Goal: Task Accomplishment & Management: Complete application form

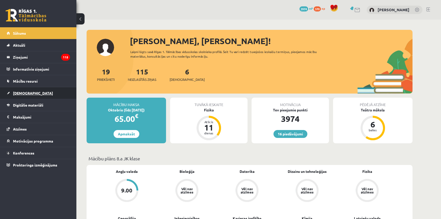
click at [26, 92] on span "[DEMOGRAPHIC_DATA]" at bounding box center [33, 93] width 40 height 5
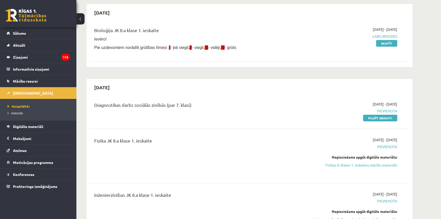
scroll to position [116, 0]
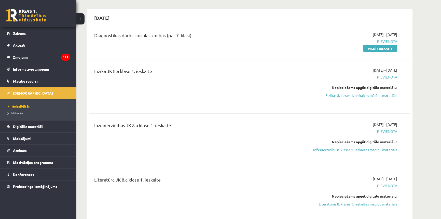
drag, startPoint x: 386, startPoint y: 47, endPoint x: 239, endPoint y: 20, distance: 148.9
click at [386, 47] on link "Pildīt ieskaiti" at bounding box center [380, 48] width 34 height 7
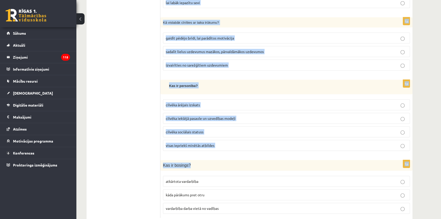
scroll to position [1807, 0]
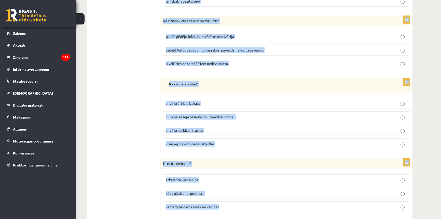
drag, startPoint x: 161, startPoint y: 98, endPoint x: 272, endPoint y: 188, distance: 142.4
copy form "Kāds ir motivācijas galvenais mērķis? justies apmierinātam ar sevi sasniegt mēr…"
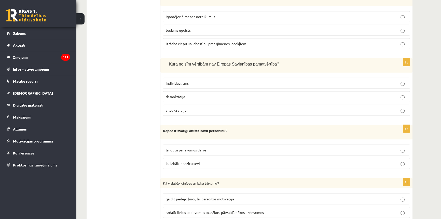
drag, startPoint x: 137, startPoint y: 71, endPoint x: 135, endPoint y: 63, distance: 7.9
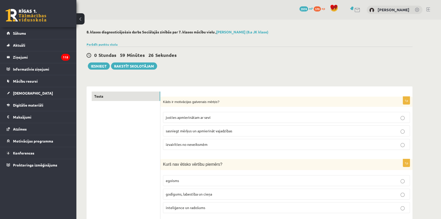
scroll to position [46, 0]
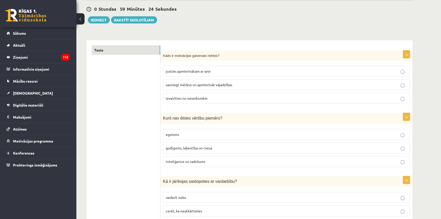
click at [205, 80] on label "sasniegt mērķus un apmierināt vajadzības" at bounding box center [286, 84] width 247 height 11
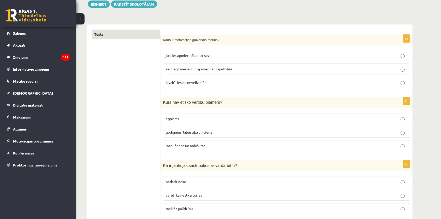
scroll to position [92, 0]
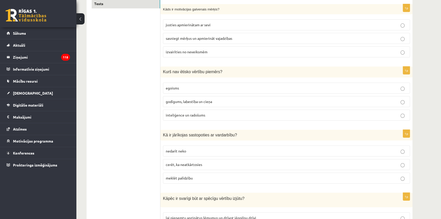
click at [191, 88] on p "egoisms" at bounding box center [286, 87] width 241 height 5
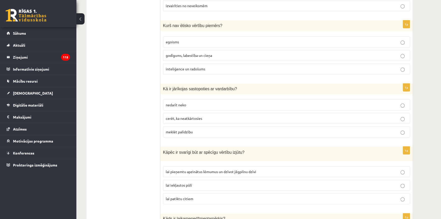
scroll to position [139, 0]
click at [196, 130] on p "meklēt palīdzību" at bounding box center [286, 131] width 241 height 5
click at [184, 163] on fieldset "lai pieņemtu apzinātus lēmumus un dzīvot jēgpilnu dzīvi lai iekļautos pūlī lai …" at bounding box center [286, 184] width 247 height 42
click at [185, 166] on label "lai pieņemtu apzinātus lēmumus un dzīvot jēgpilnu dzīvi" at bounding box center [286, 171] width 247 height 11
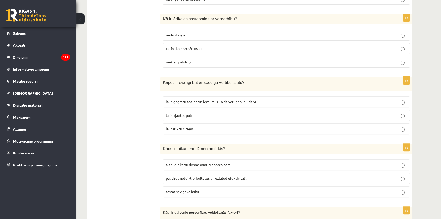
click at [204, 176] on span "palīdzēt noteikt prioritātes un uzlabot efektivitāti." at bounding box center [206, 178] width 81 height 5
click at [187, 175] on p "palīdzēt noteikt prioritātes un uzlabot efektivitāti." at bounding box center [286, 177] width 241 height 5
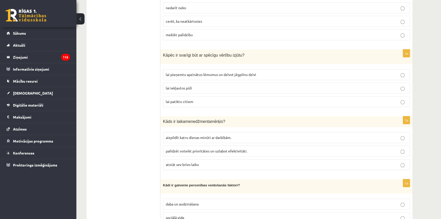
scroll to position [277, 0]
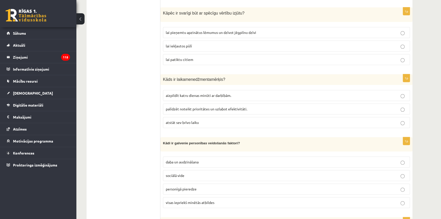
click at [206, 200] on span "visas iepriekš minētās atbildes" at bounding box center [190, 202] width 49 height 5
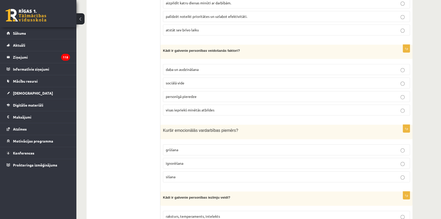
scroll to position [370, 0]
click at [181, 160] on span "ignorēšana" at bounding box center [175, 162] width 18 height 5
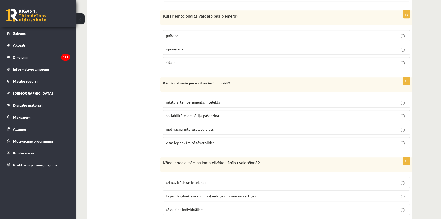
scroll to position [486, 0]
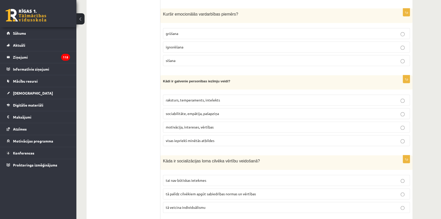
click at [208, 97] on span "raksturs, temperaments, intelekts" at bounding box center [193, 99] width 54 height 5
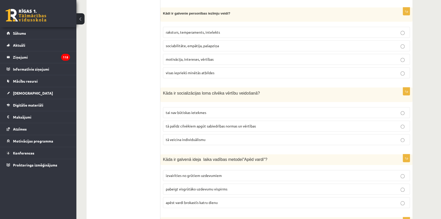
scroll to position [578, 0]
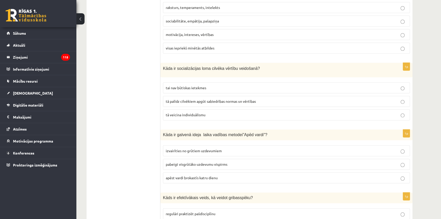
click at [191, 109] on label "tā veicina individuālismu" at bounding box center [286, 114] width 247 height 11
click at [191, 99] on span "tā palīdz cilvēkiem apgūt sabiedrības normas un vērtības" at bounding box center [211, 101] width 90 height 5
click at [189, 163] on label "pabeigt visgrūtāko uzdevumu vispirms" at bounding box center [286, 164] width 247 height 11
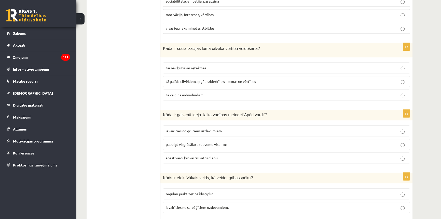
scroll to position [625, 0]
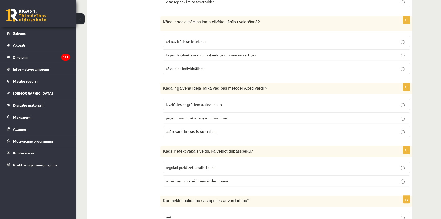
click at [189, 165] on span "regulāri praktizēt pašdisciplīnu" at bounding box center [191, 167] width 50 height 5
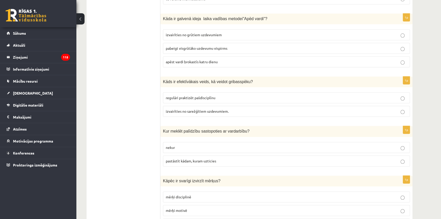
click at [192, 158] on span "pastāstīt kādam, kuram uzticies" at bounding box center [191, 160] width 50 height 5
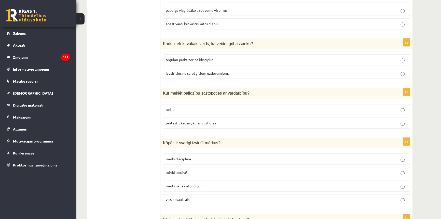
scroll to position [740, 0]
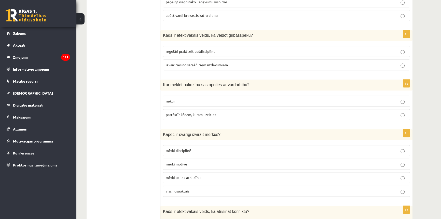
click at [176, 190] on label "viss nosauktais" at bounding box center [286, 190] width 247 height 11
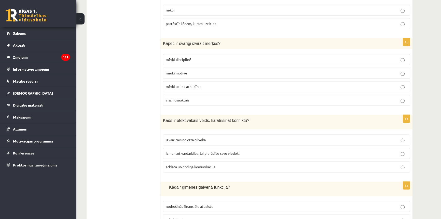
scroll to position [833, 0]
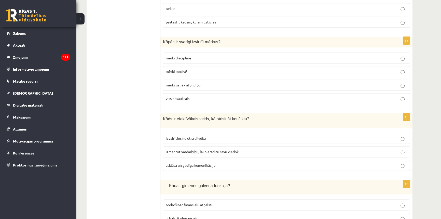
click at [191, 163] on span "atklāta un godīga komunikācija" at bounding box center [191, 165] width 50 height 5
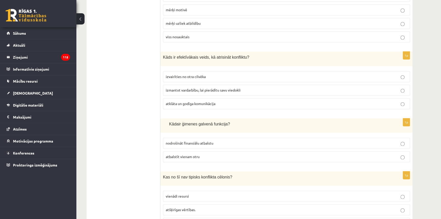
scroll to position [925, 0]
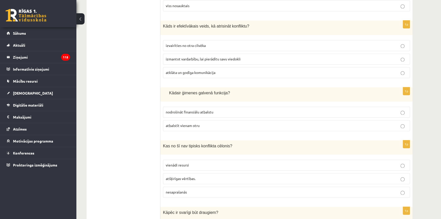
click at [215, 124] on label "atbalstīt vienam otru" at bounding box center [286, 125] width 247 height 11
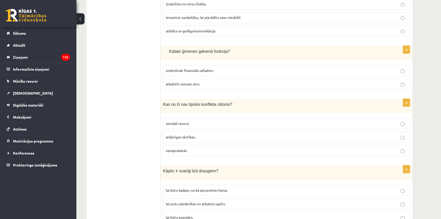
scroll to position [972, 0]
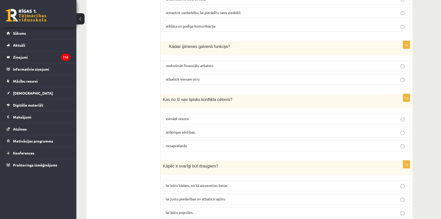
click at [188, 116] on p "vienādi resursi" at bounding box center [286, 118] width 241 height 5
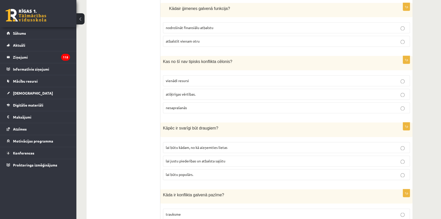
scroll to position [1018, 0]
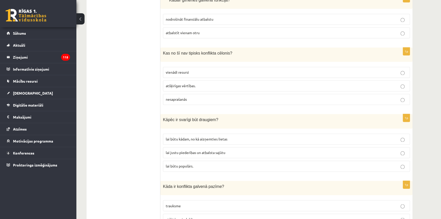
click at [190, 150] on span "lai justu piederības un atbalsta sajūtu" at bounding box center [196, 152] width 60 height 5
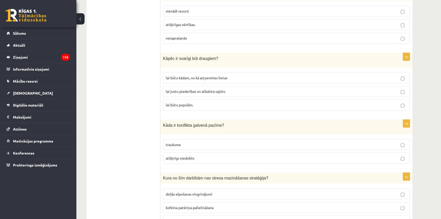
scroll to position [1087, 0]
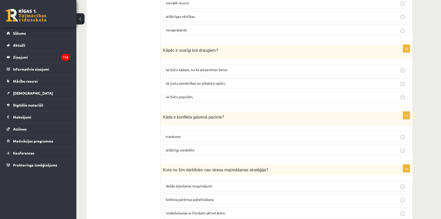
click at [195, 147] on p "atšķirīgs viedoklis" at bounding box center [286, 149] width 241 height 5
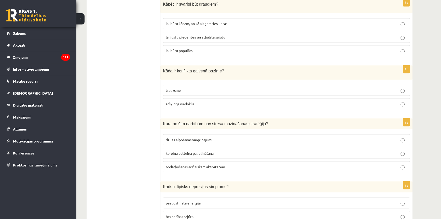
scroll to position [1134, 0]
click at [201, 148] on label "kofeīna patēriņa palielināšana" at bounding box center [286, 152] width 247 height 11
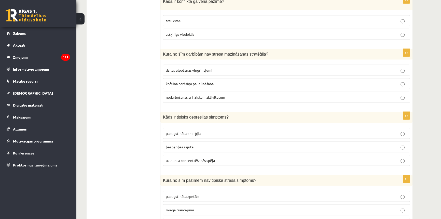
scroll to position [1203, 0]
click at [191, 144] on span "bezcerības sajūta" at bounding box center [180, 146] width 28 height 5
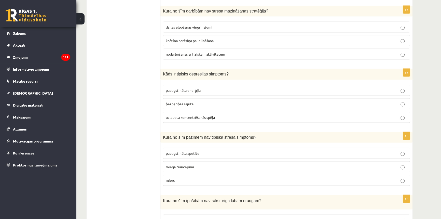
scroll to position [1250, 0]
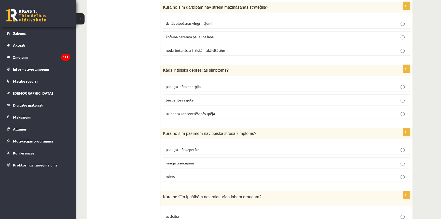
click at [185, 174] on p "miers" at bounding box center [286, 176] width 241 height 5
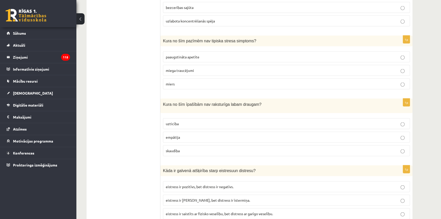
click at [207, 148] on p "skaudība" at bounding box center [286, 150] width 241 height 5
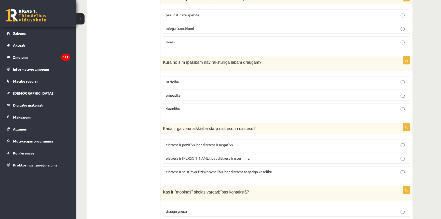
scroll to position [1435, 0]
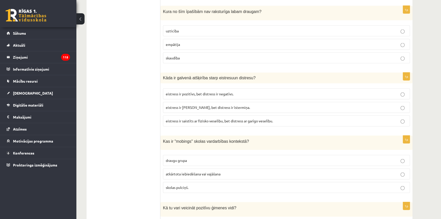
click at [200, 91] on span "eistress ir pozitīvs, bet distress ir negatīvs." at bounding box center [200, 93] width 68 height 5
click at [197, 171] on p "atkārtota iebiedēšana vai vajāšana" at bounding box center [286, 173] width 241 height 5
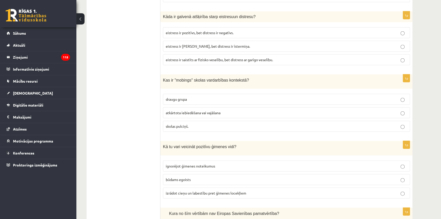
scroll to position [1504, 0]
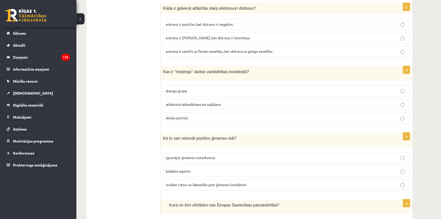
click at [193, 182] on span "izrādot cieņu un labestību pret ģimenes locekļiem" at bounding box center [206, 184] width 80 height 5
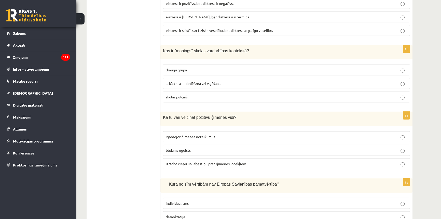
scroll to position [1550, 0]
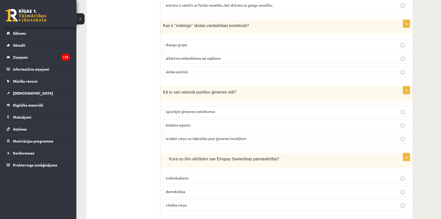
click at [204, 175] on p "individualisms" at bounding box center [286, 177] width 241 height 5
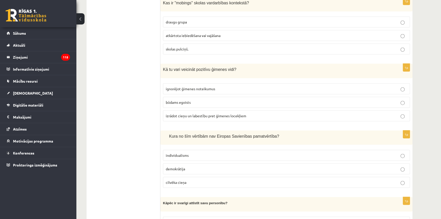
scroll to position [1620, 0]
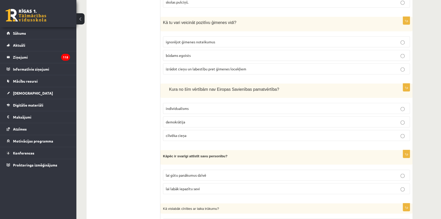
click at [205, 170] on label "lai gūtu panākumus dzīvē" at bounding box center [286, 175] width 247 height 11
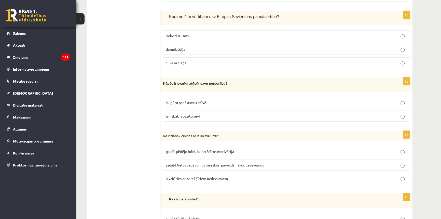
scroll to position [1735, 0]
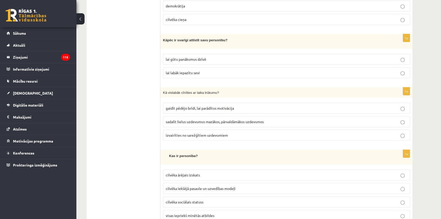
click at [221, 119] on span "sadalīt lielus uzdevumus mazākos, pārvaldāmākos uzdevumos" at bounding box center [215, 121] width 98 height 5
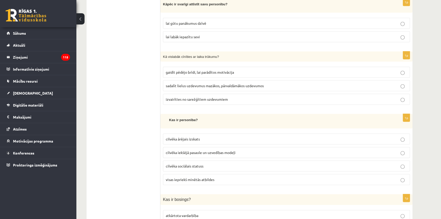
scroll to position [1782, 0]
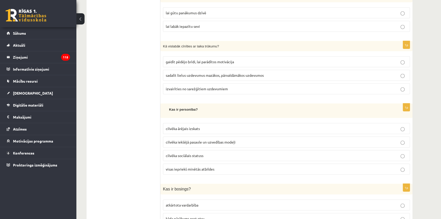
click at [203, 139] on span "cilvēka iekšējā pasaule un uzvedības modeļi" at bounding box center [201, 141] width 70 height 5
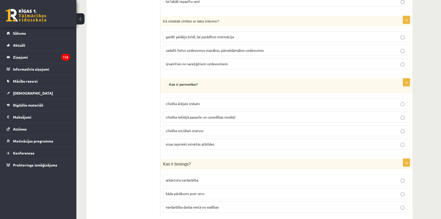
scroll to position [1807, 0]
click at [201, 204] on span "vardarbība darba vietā no vadības" at bounding box center [192, 206] width 53 height 5
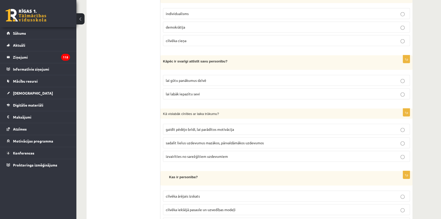
drag, startPoint x: 136, startPoint y: 117, endPoint x: 143, endPoint y: 92, distance: 26.4
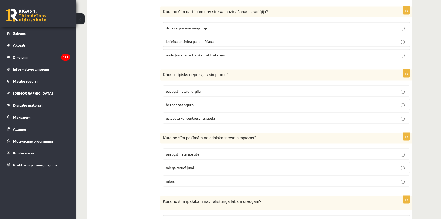
scroll to position [0, 0]
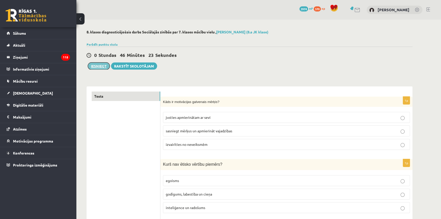
click at [101, 66] on button "Iesniegt" at bounding box center [99, 65] width 22 height 7
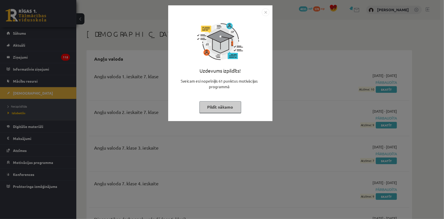
click at [264, 12] on img "Close" at bounding box center [266, 12] width 8 height 8
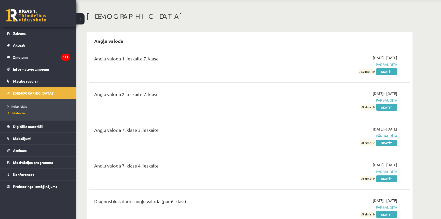
scroll to position [46, 0]
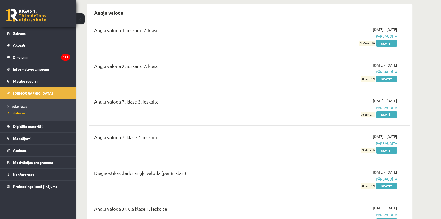
click at [17, 106] on span "Neizpildītās" at bounding box center [17, 106] width 19 height 4
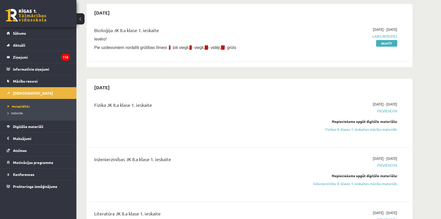
scroll to position [69, 0]
